Goal: Find specific page/section: Find specific page/section

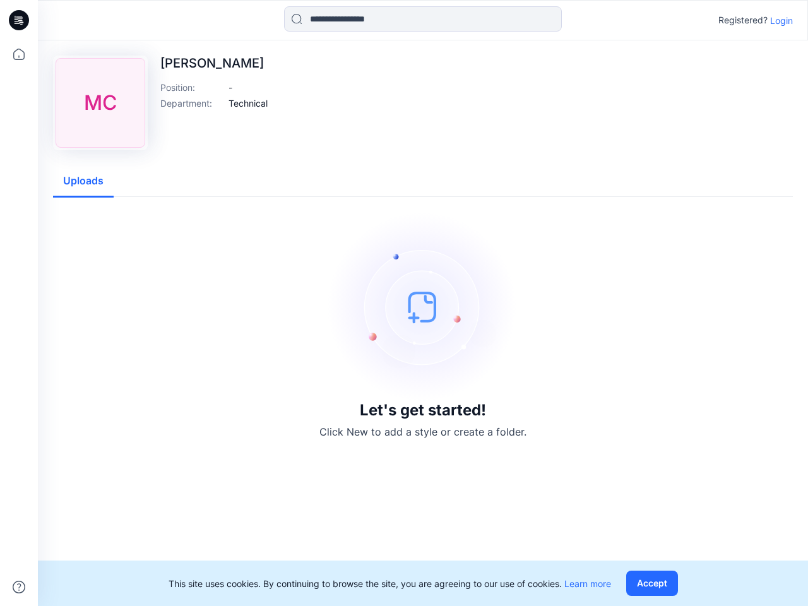
click at [404, 303] on img at bounding box center [422, 306] width 189 height 189
click at [20, 20] on icon at bounding box center [20, 20] width 5 height 1
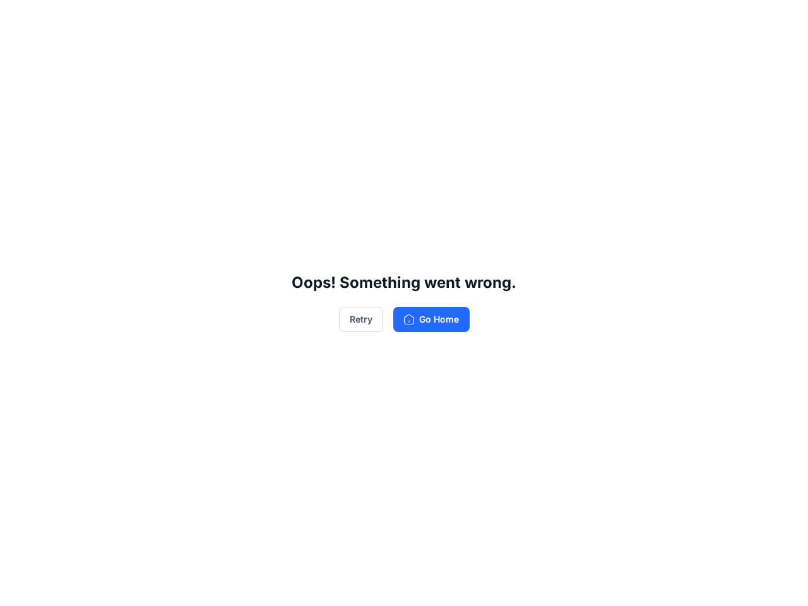
click at [19, 54] on div "Oops! Something went wrong. Retry Go Home" at bounding box center [404, 303] width 808 height 606
click at [19, 587] on div "Oops! Something went wrong. Retry Go Home" at bounding box center [404, 303] width 808 height 606
click at [423, 19] on div "Oops! Something went wrong. Retry Go Home" at bounding box center [404, 303] width 808 height 606
click at [782, 20] on div "Oops! Something went wrong. Retry Go Home" at bounding box center [404, 303] width 808 height 606
click at [248, 103] on div "Oops! Something went wrong. Retry Go Home" at bounding box center [404, 303] width 808 height 606
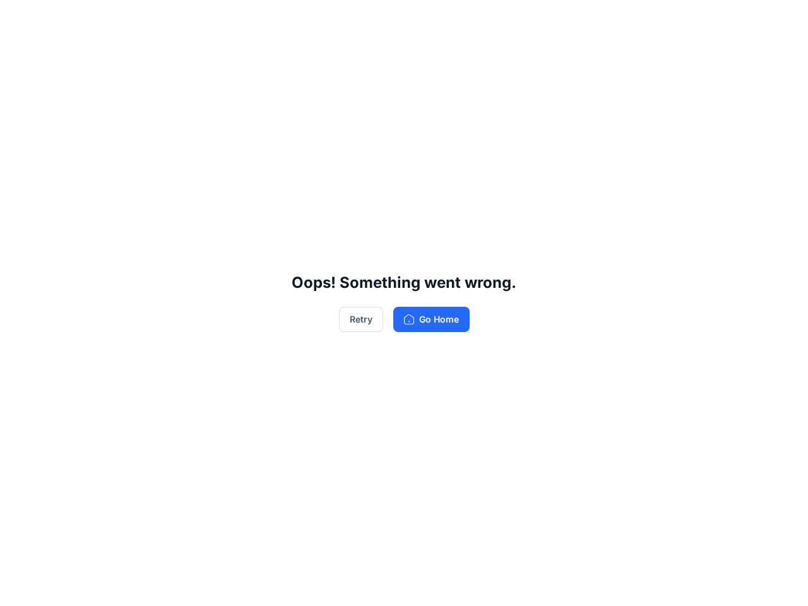
click at [83, 181] on div "Oops! Something went wrong. Retry Go Home" at bounding box center [404, 303] width 808 height 606
click at [655, 584] on div "Oops! Something went wrong. Retry Go Home" at bounding box center [404, 303] width 808 height 606
